Goal: Information Seeking & Learning: Compare options

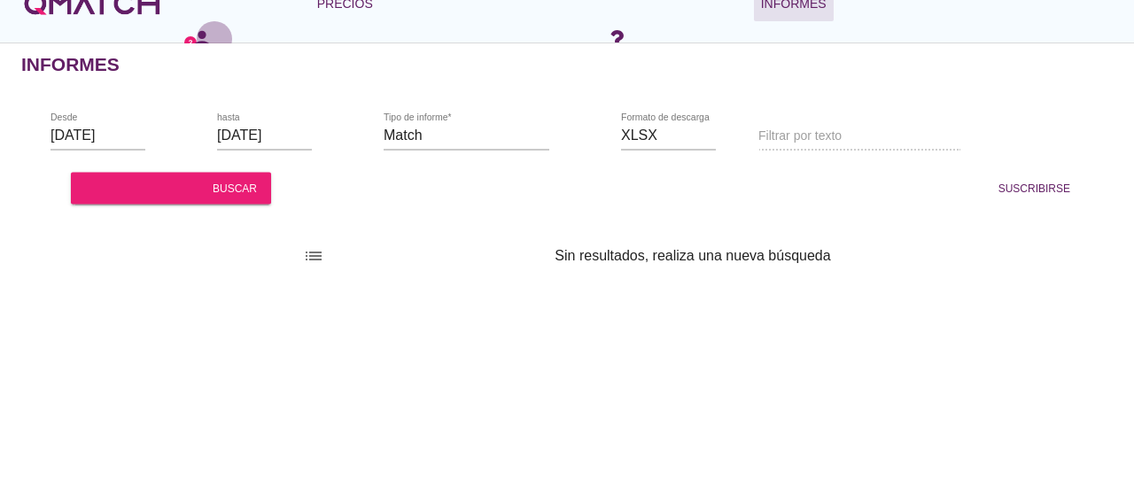
click at [192, 38] on font "persona" at bounding box center [215, 39] width 50 height 25
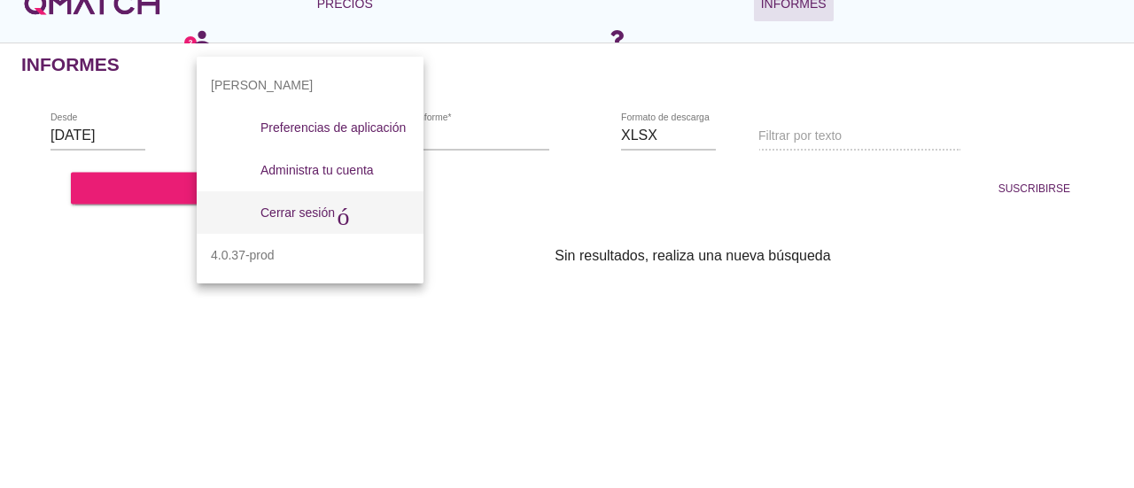
click at [331, 207] on font "Cerrar sesión" at bounding box center [298, 213] width 74 height 14
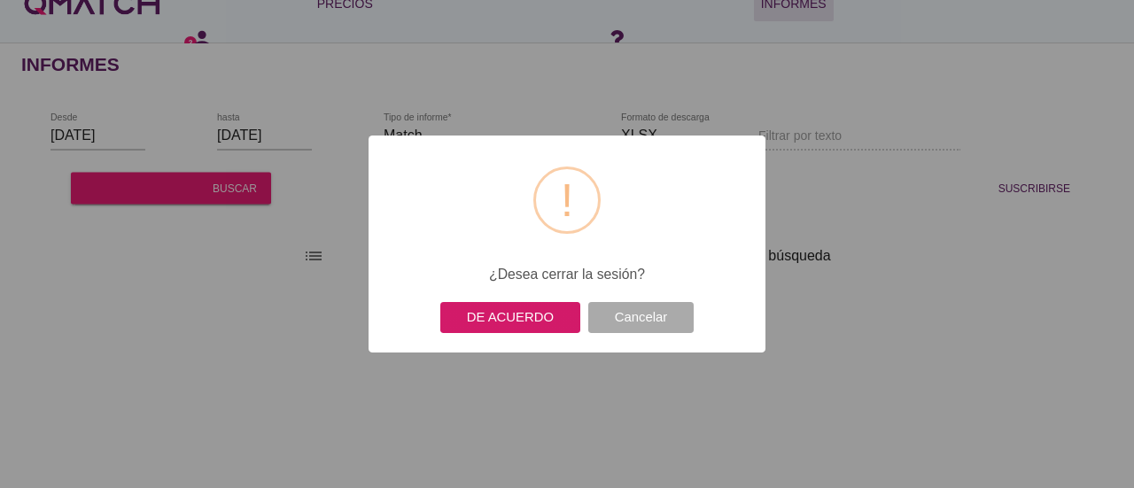
click at [539, 316] on font "DE ACUERDO" at bounding box center [510, 317] width 87 height 14
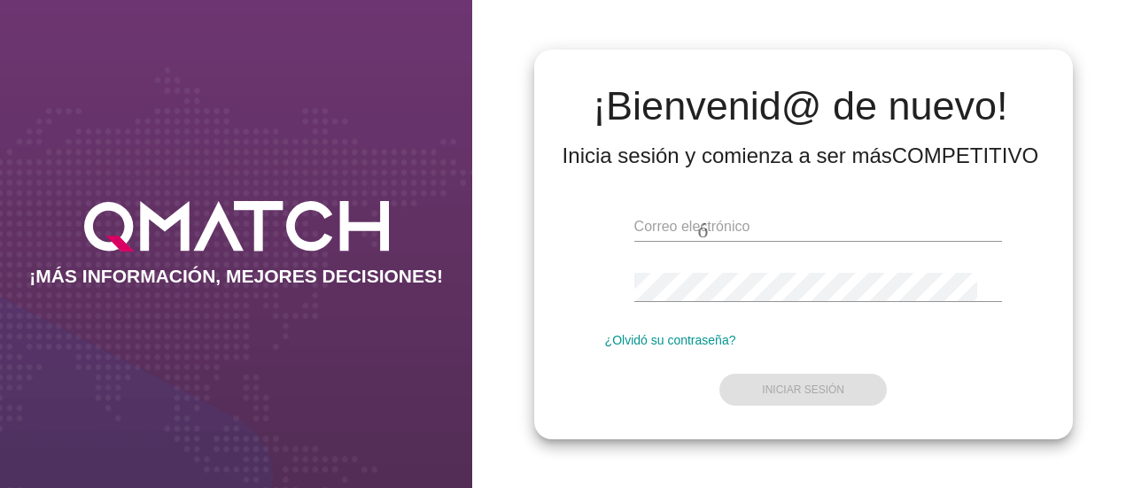
type input "edlopez@makro.com.co"
click at [1027, 273] on div "correo electrónico edlopez@makro.com.co huella dactilar visibilidad ¿Olvidó su …" at bounding box center [804, 304] width 511 height 241
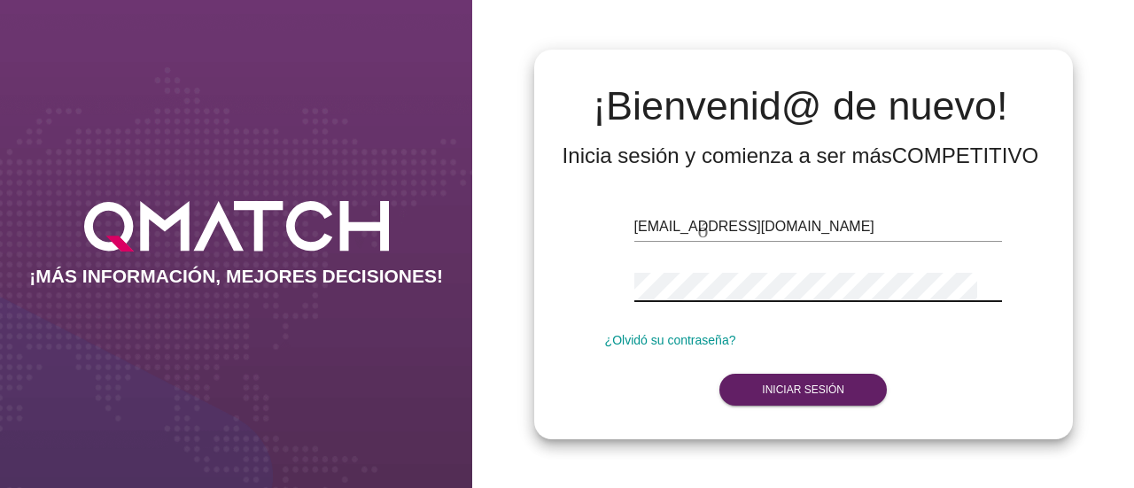
click at [650, 389] on form "correo electrónico edlopez@makro.com.co huella dactilar visibilidad ¿Olvidó su …" at bounding box center [803, 306] width 397 height 209
click at [776, 405] on form "correo electrónico edlopez@makro.com.co huella dactilar visibilidad ¿Olvidó su …" at bounding box center [803, 306] width 397 height 209
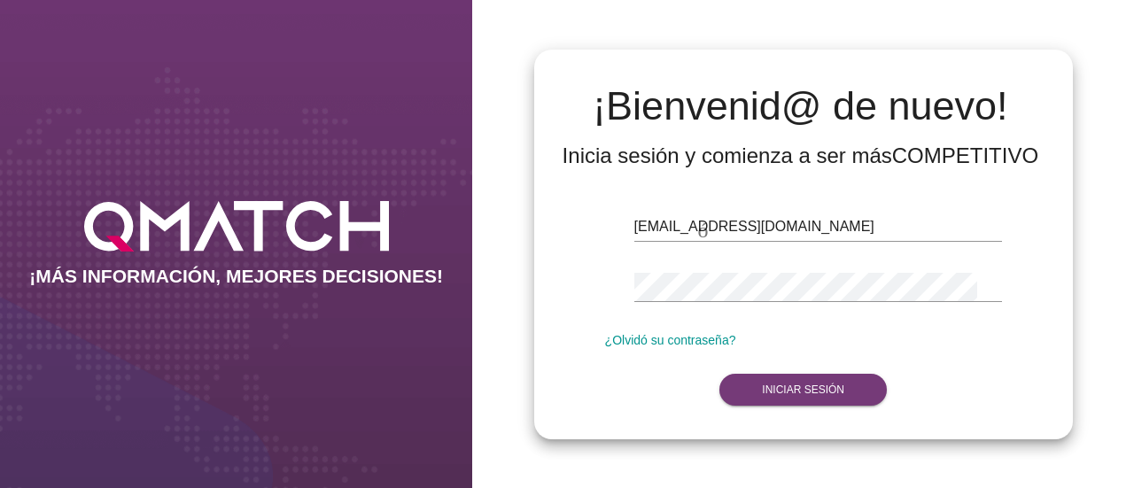
click at [807, 389] on font "Iniciar sesión" at bounding box center [803, 390] width 82 height 12
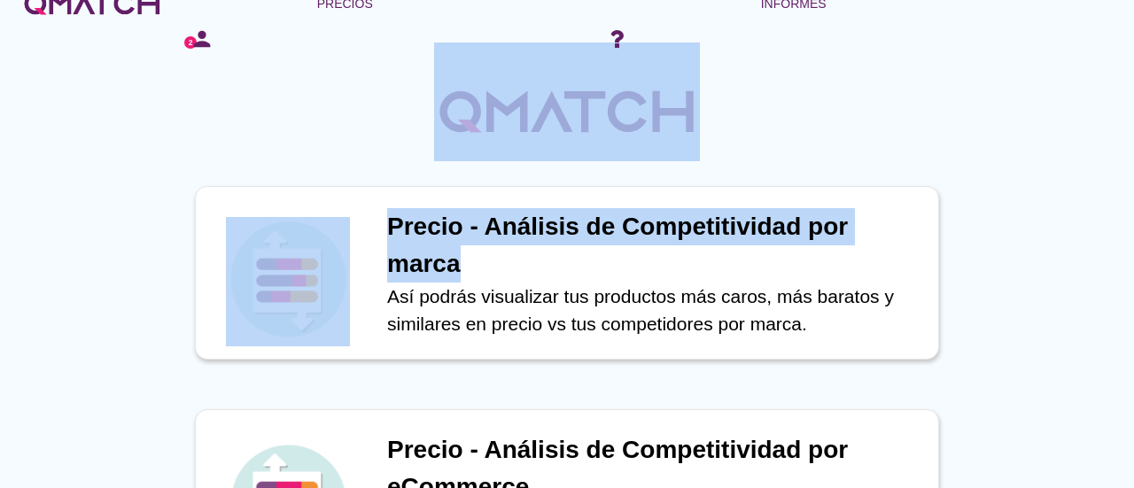
drag, startPoint x: 1134, startPoint y: 257, endPoint x: 1134, endPoint y: 142, distance: 115.2
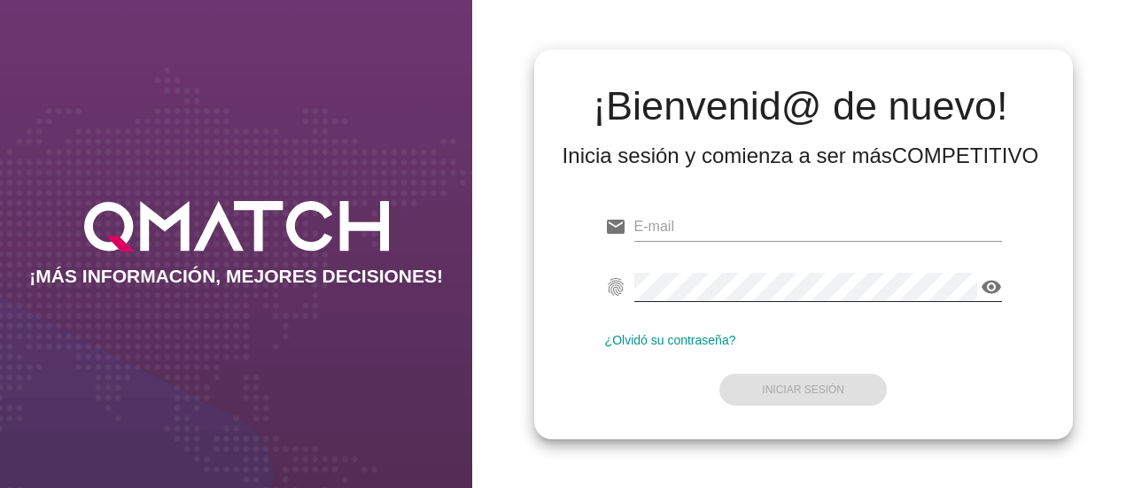
type input "edlopez@makro.com.co"
click at [994, 282] on icon "visibility" at bounding box center [991, 287] width 21 height 21
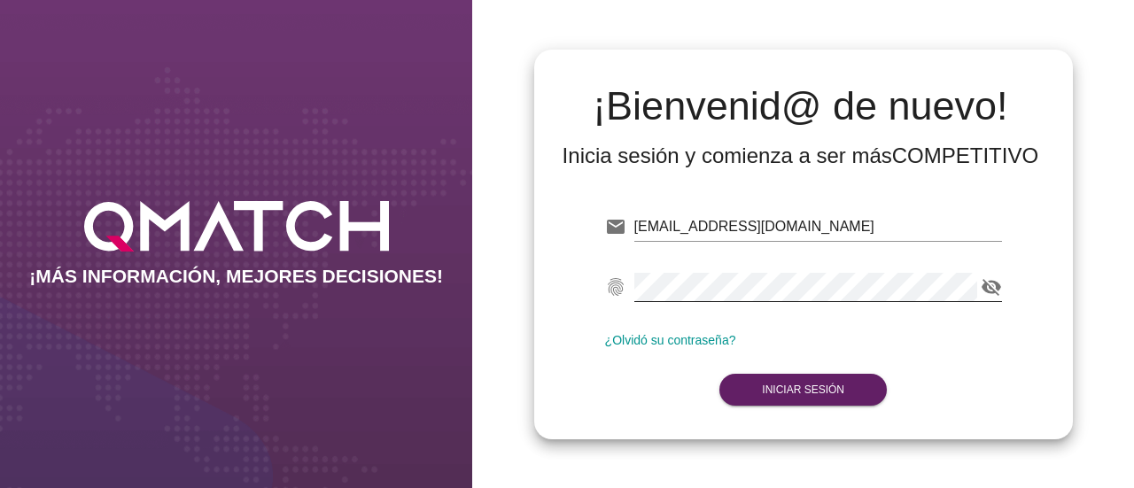
click at [1035, 355] on div "email edlopez@makro.com.co fingerprint visibility_off ¿Olvidó su contraseña? In…" at bounding box center [804, 304] width 511 height 241
click at [846, 386] on button "Iniciar Sesión" at bounding box center [804, 390] width 168 height 32
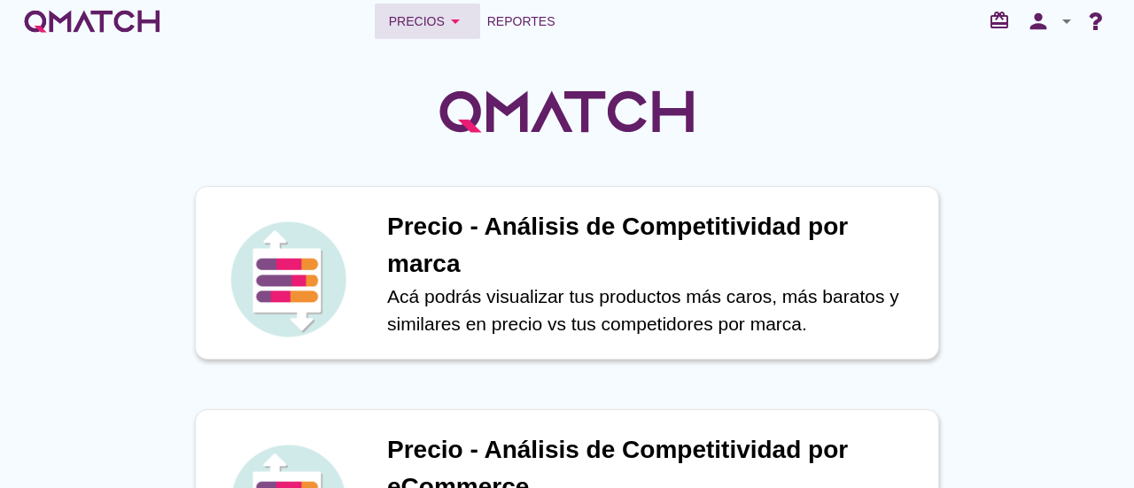
click at [459, 19] on icon "arrow_drop_down" at bounding box center [455, 21] width 21 height 21
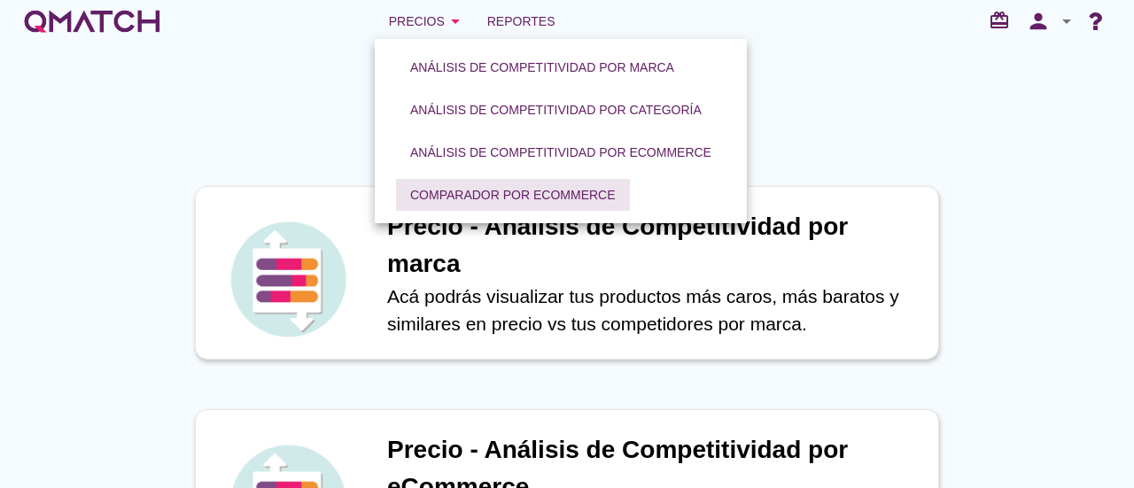
click at [479, 198] on div "Comparador por eCommerce" at bounding box center [513, 195] width 206 height 19
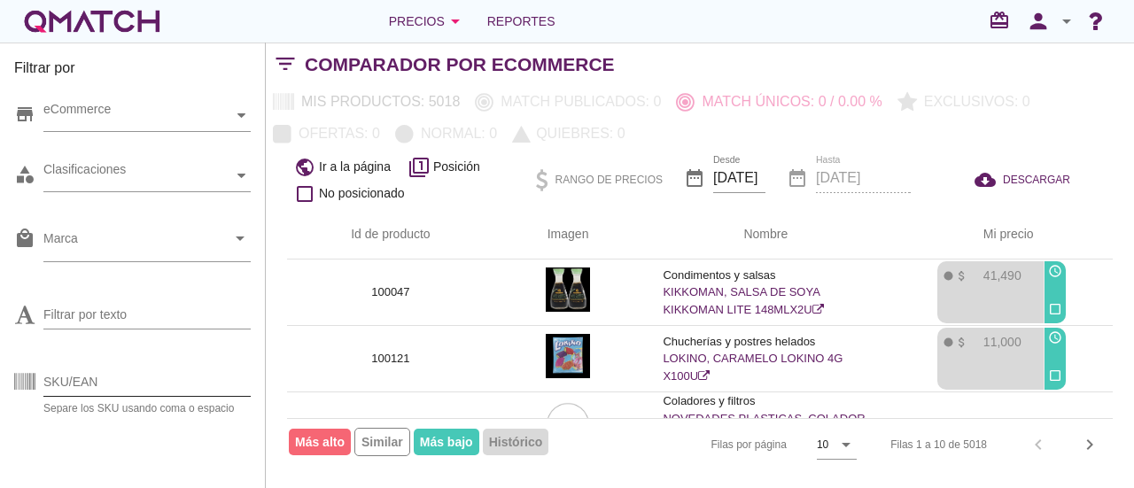
click at [105, 380] on input "SKU/EAN" at bounding box center [146, 382] width 207 height 28
click at [115, 403] on div "Separe los SKU usando coma o espacio" at bounding box center [146, 408] width 207 height 11
click at [137, 383] on input "SKU/EAN" at bounding box center [146, 382] width 207 height 28
paste input "131585"
click at [257, 334] on div "Filtrar por store eCommerce category Clasificaciones local_mall Marca arrow_dro…" at bounding box center [133, 266] width 266 height 446
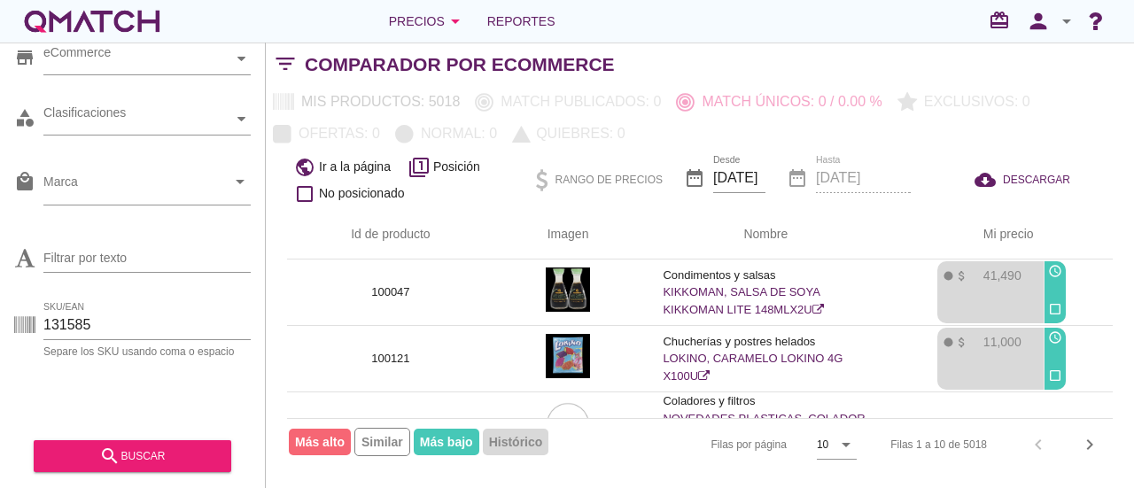
scroll to position [59, 0]
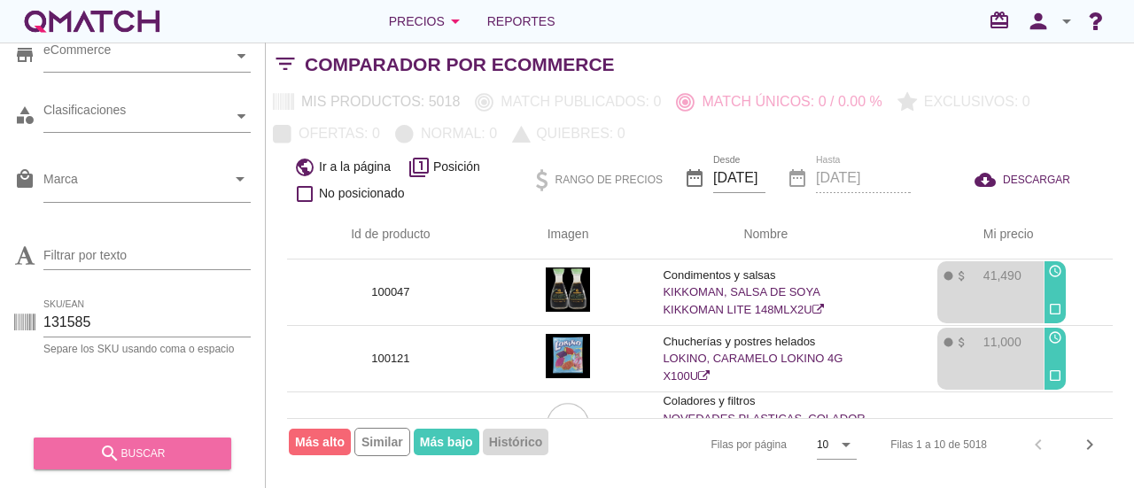
click at [151, 452] on div "search buscar" at bounding box center [132, 453] width 169 height 21
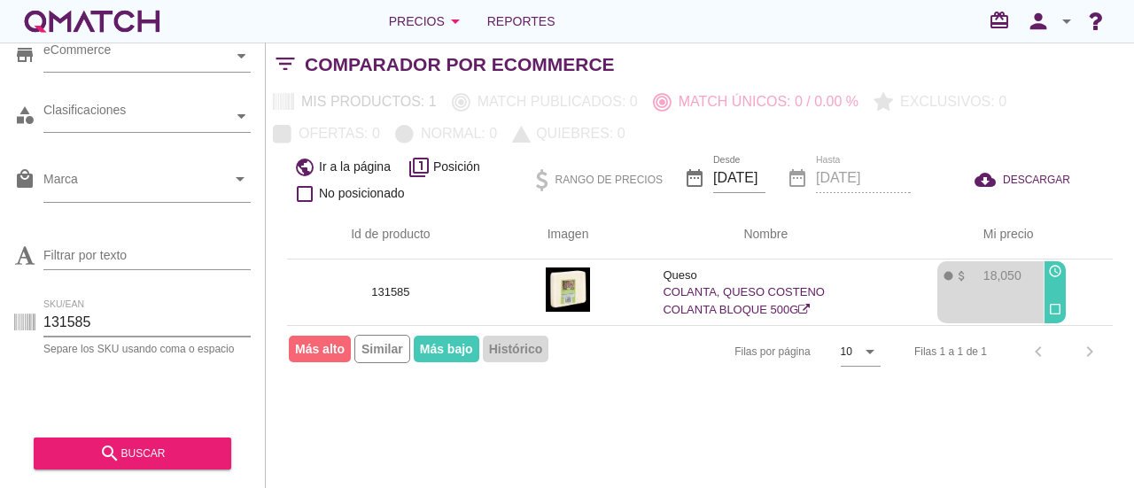
drag, startPoint x: 135, startPoint y: 320, endPoint x: 0, endPoint y: 359, distance: 140.2
click at [0, 359] on div "Filtrar por store eCommerce category Clasificaciones local_mall Marca arrow_dro…" at bounding box center [133, 266] width 266 height 446
paste input "7702129016421"
type input "7702129016421"
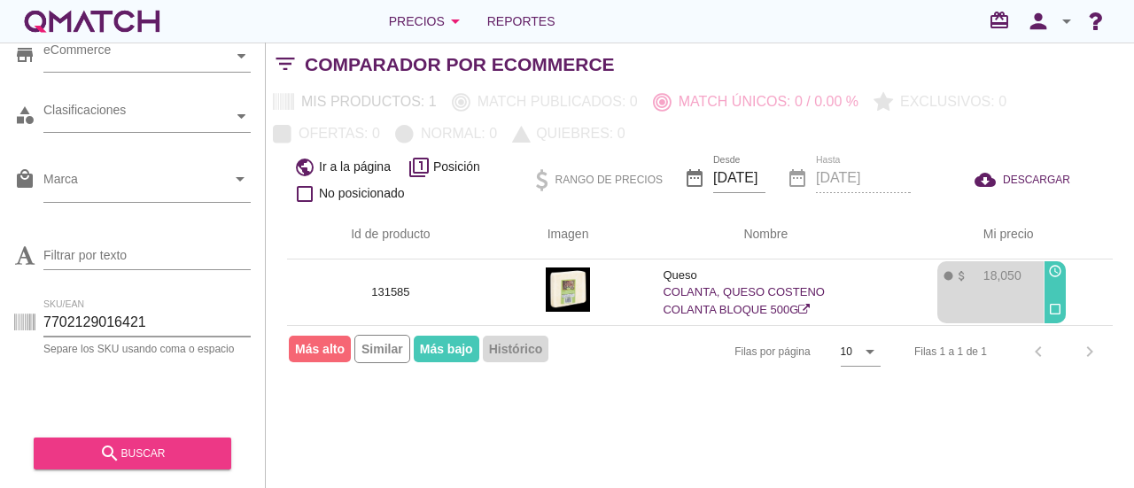
click at [166, 453] on div "search buscar" at bounding box center [132, 453] width 169 height 21
click at [526, 343] on span "Histórico" at bounding box center [516, 349] width 66 height 27
click at [518, 341] on span "Histórico" at bounding box center [516, 349] width 66 height 27
click at [844, 351] on div "10" at bounding box center [847, 352] width 12 height 16
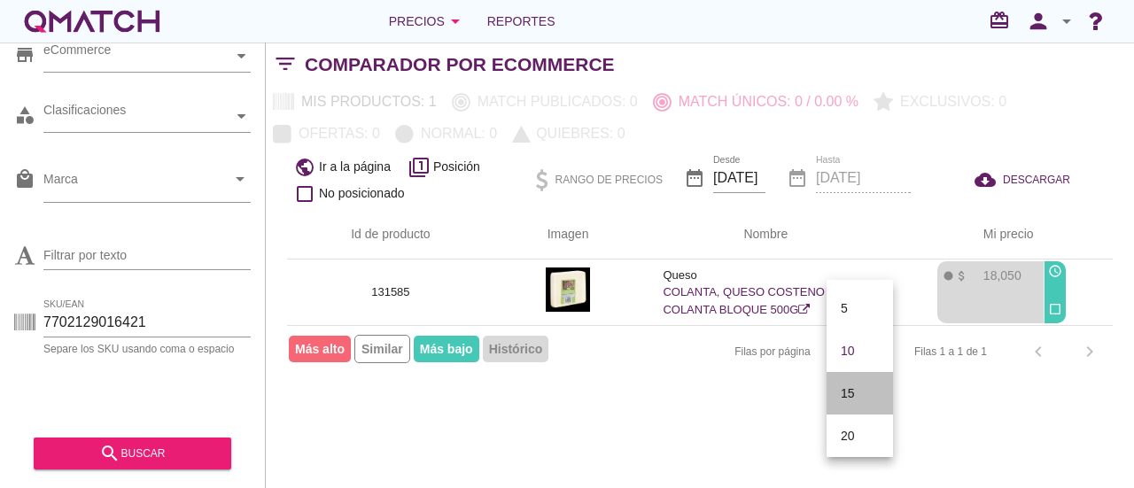
click at [858, 394] on div "15" at bounding box center [860, 393] width 38 height 21
click at [516, 359] on span "Histórico" at bounding box center [516, 349] width 66 height 27
click at [459, 341] on span "Más bajo" at bounding box center [447, 349] width 66 height 27
click at [336, 350] on span "Más alto" at bounding box center [320, 349] width 62 height 27
click at [377, 352] on span "Similar" at bounding box center [383, 349] width 56 height 28
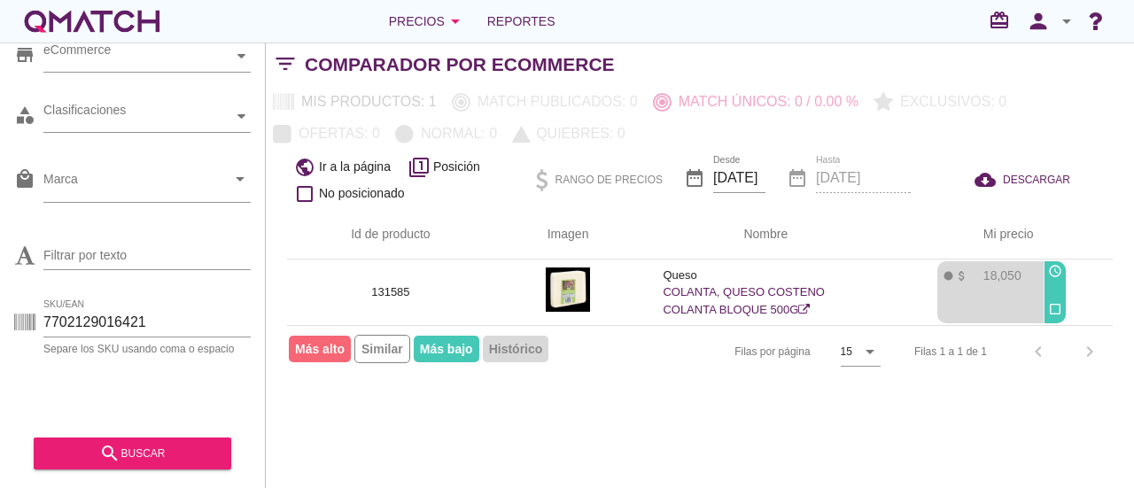
click at [514, 352] on span "Histórico" at bounding box center [516, 349] width 66 height 27
click at [479, 348] on span "Más bajo" at bounding box center [447, 349] width 66 height 27
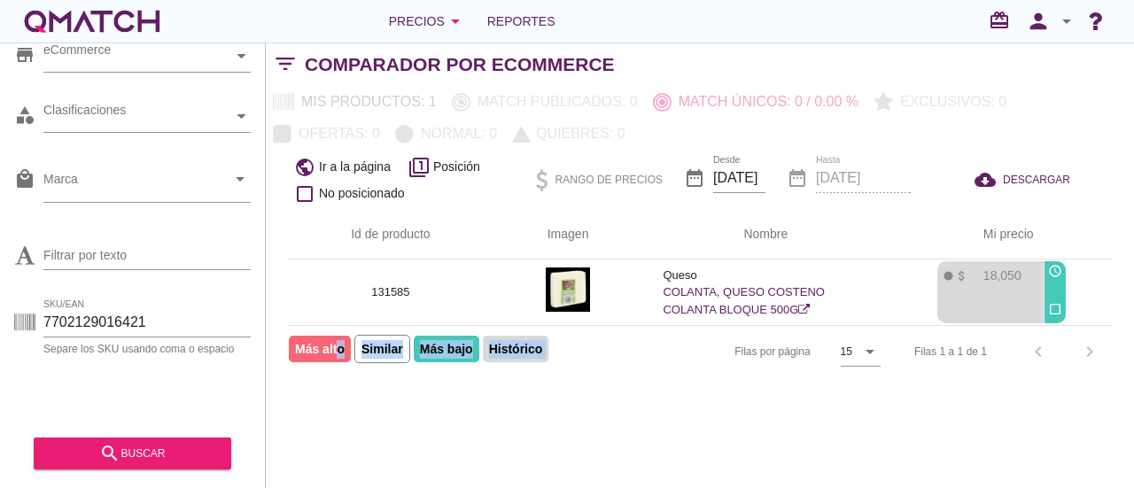
click at [479, 348] on span "Más bajo" at bounding box center [447, 349] width 66 height 27
click at [747, 175] on input "[DATE]" at bounding box center [739, 178] width 52 height 28
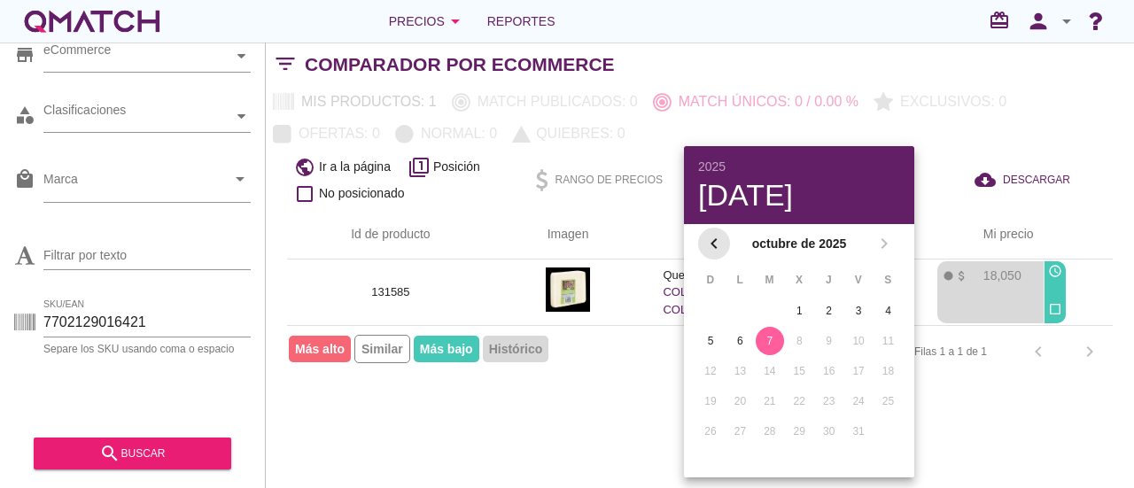
click at [716, 246] on icon "chevron_left" at bounding box center [714, 243] width 21 height 21
click at [741, 302] on button "1" at bounding box center [740, 311] width 28 height 28
type input "2025-09-01"
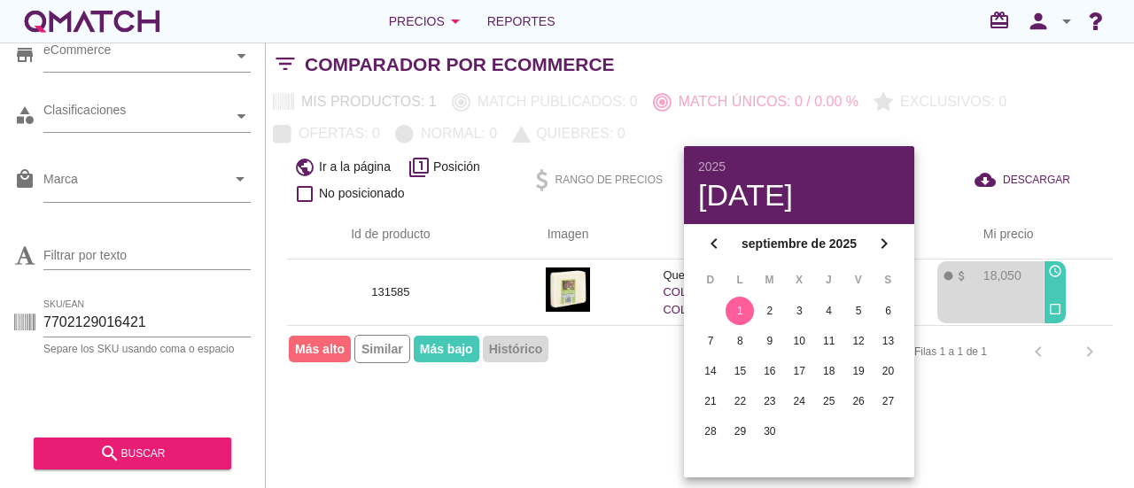
click at [628, 400] on div "Filtrar por store eCommerce category Clasificaciones local_mall Marca arrow_dro…" at bounding box center [700, 266] width 869 height 446
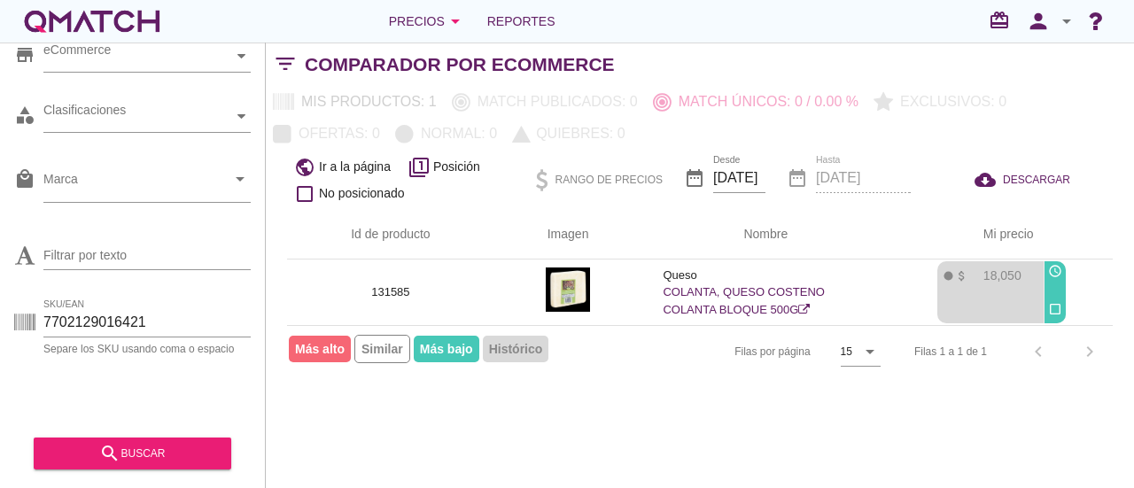
click at [461, 348] on span "Más bajo" at bounding box center [447, 349] width 66 height 27
click at [526, 349] on span "Histórico" at bounding box center [516, 349] width 66 height 27
click at [158, 464] on div "search buscar" at bounding box center [132, 453] width 169 height 21
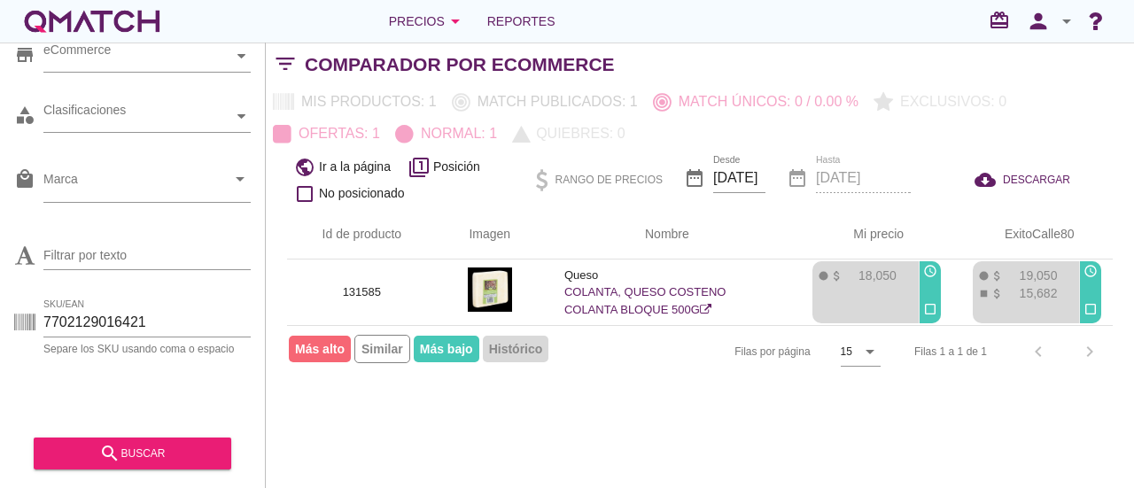
click at [1083, 351] on div "Filas 1 a 1 de 1 chevron_left chevron_right" at bounding box center [1003, 352] width 220 height 43
drag, startPoint x: 127, startPoint y: 324, endPoint x: 0, endPoint y: 315, distance: 127.1
click at [0, 315] on div "Filtrar por store eCommerce category Clasificaciones local_mall Marca arrow_dro…" at bounding box center [133, 266] width 266 height 446
paste input "89051134"
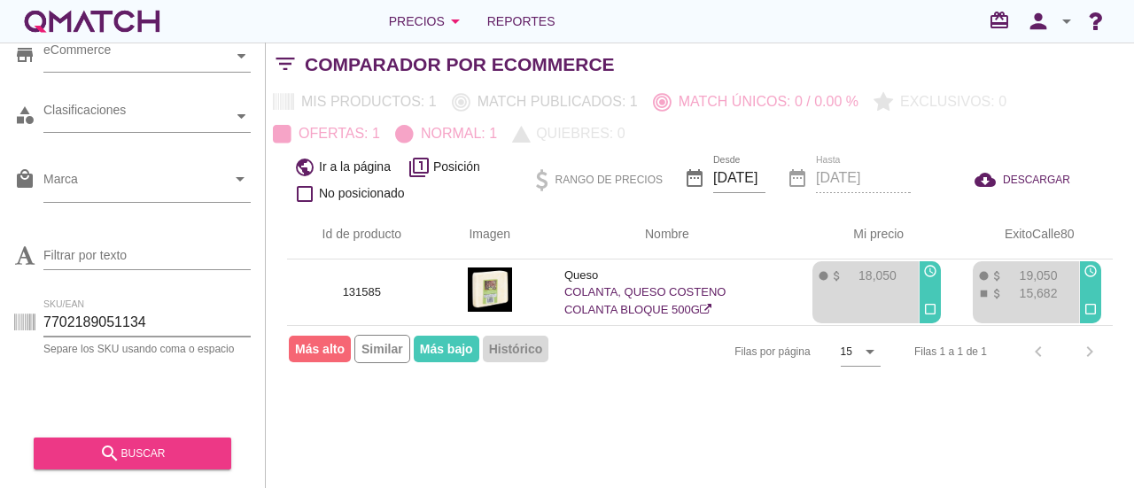
click at [96, 448] on div "search buscar" at bounding box center [132, 453] width 169 height 21
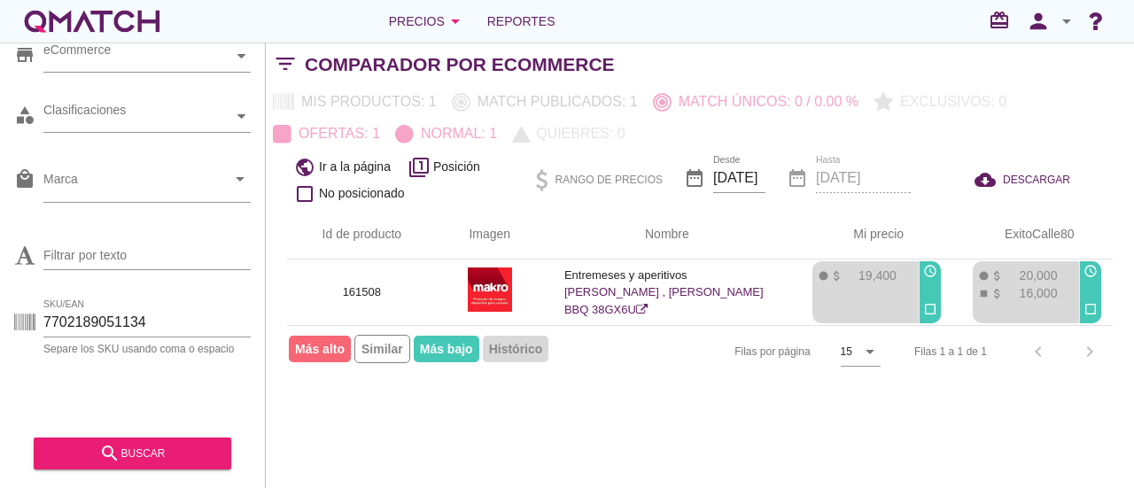
click at [1089, 348] on div "Filas 1 a 1 de 1 chevron_left chevron_right" at bounding box center [1003, 352] width 220 height 43
click at [485, 425] on div "Filtrar por store eCommerce category Clasificaciones local_mall Marca arrow_dro…" at bounding box center [700, 266] width 869 height 446
drag, startPoint x: 188, startPoint y: 331, endPoint x: 0, endPoint y: 316, distance: 188.4
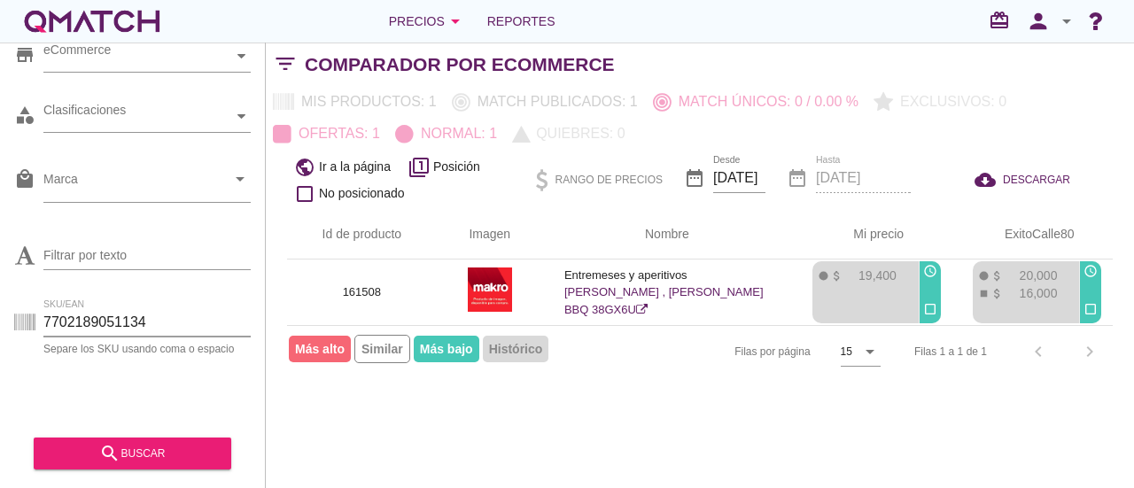
click at [0, 316] on div "Filtrar por store eCommerce category Clasificaciones local_mall Marca arrow_dro…" at bounding box center [133, 266] width 266 height 446
paste input "0512521637"
click at [128, 450] on div "search buscar" at bounding box center [132, 453] width 169 height 21
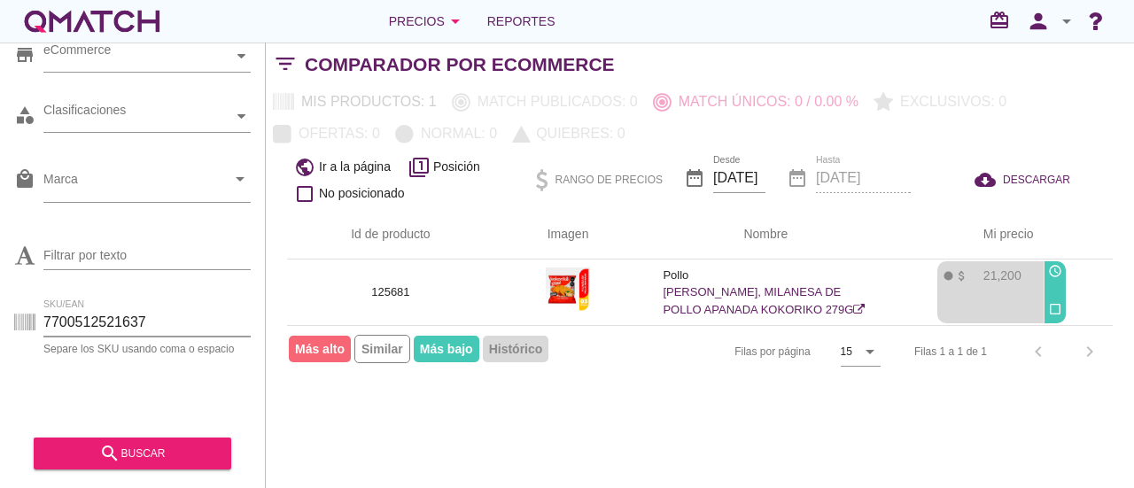
drag, startPoint x: 165, startPoint y: 323, endPoint x: 0, endPoint y: 335, distance: 165.3
click at [0, 335] on div "Filtrar por store eCommerce category Clasificaciones local_mall Marca arrow_dro…" at bounding box center [133, 266] width 266 height 446
paste input "50373001748"
drag, startPoint x: 82, startPoint y: 325, endPoint x: 0, endPoint y: 325, distance: 81.5
click at [0, 325] on div "Filtrar por store eCommerce category Clasificaciones local_mall Marca arrow_dro…" at bounding box center [133, 266] width 266 height 446
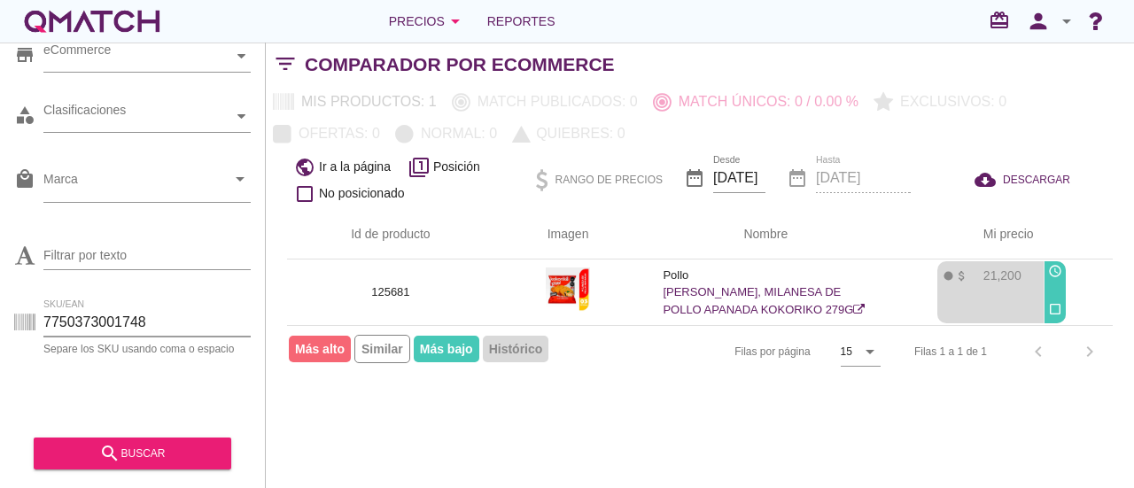
paste input "00512521637"
click at [135, 467] on button "search buscar" at bounding box center [133, 454] width 198 height 32
drag, startPoint x: 171, startPoint y: 320, endPoint x: 0, endPoint y: 331, distance: 171.4
click at [0, 331] on div "Filtrar por store eCommerce category Clasificaciones local_mall Marca arrow_dro…" at bounding box center [133, 266] width 266 height 446
paste input "50373001748"
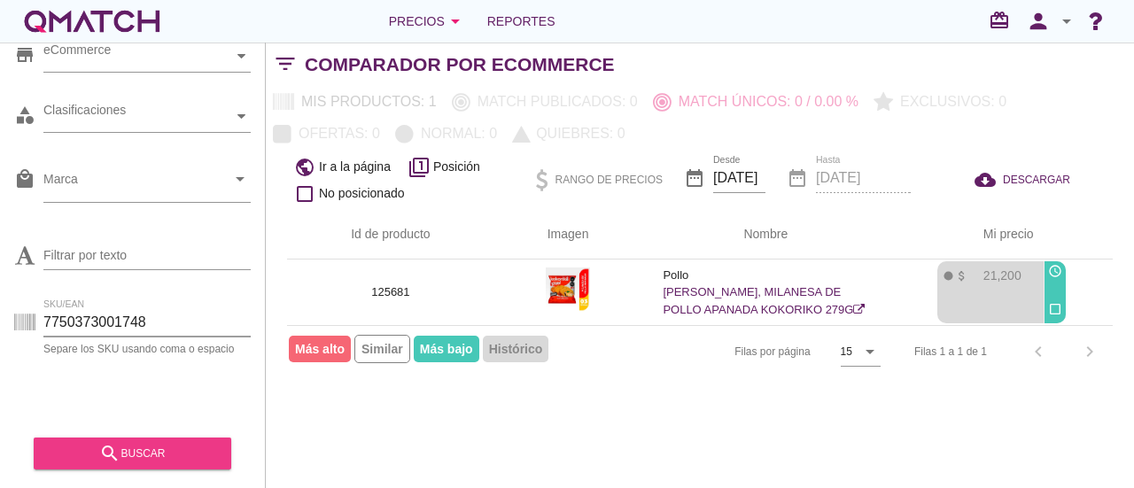
click at [142, 459] on div "search buscar" at bounding box center [132, 453] width 169 height 21
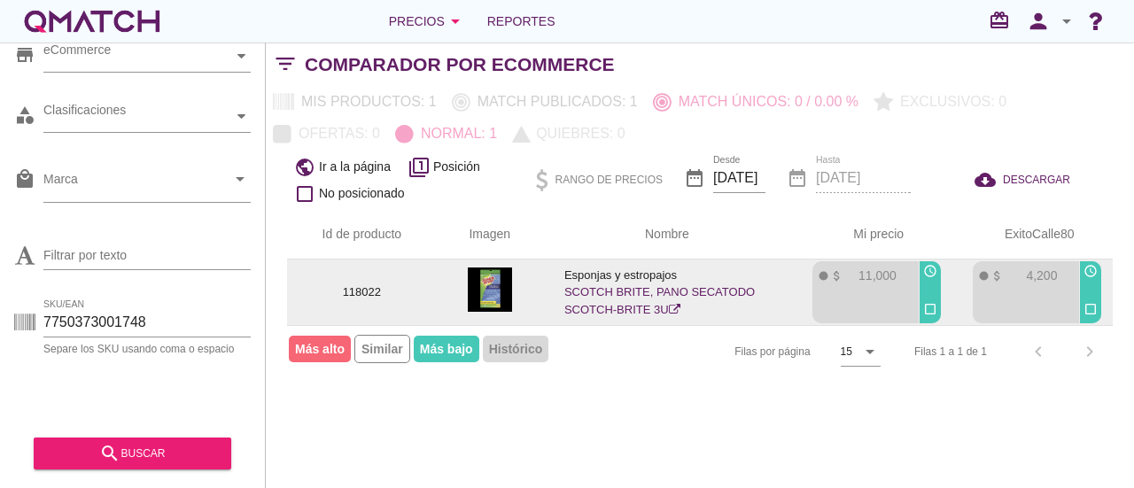
click at [674, 309] on icon at bounding box center [675, 310] width 12 height 12
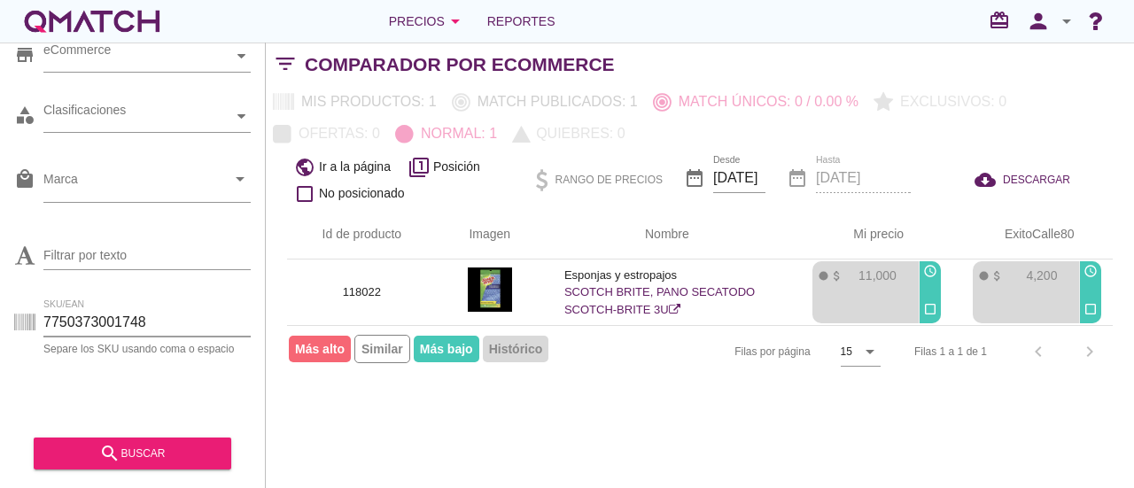
drag, startPoint x: 166, startPoint y: 318, endPoint x: 0, endPoint y: 348, distance: 168.5
click at [0, 348] on div "Filtrar por store eCommerce category Clasificaciones local_mall Marca arrow_dro…" at bounding box center [133, 266] width 266 height 446
paste input "02007080735"
type input "7702007080735"
click at [146, 448] on div "search buscar" at bounding box center [132, 453] width 169 height 21
